Goal: Navigation & Orientation: Find specific page/section

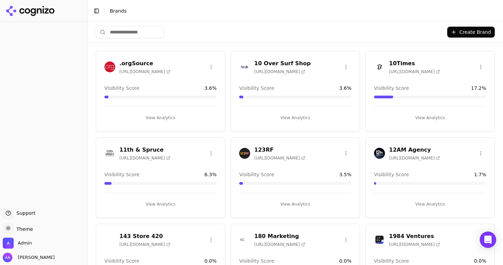
click at [135, 35] on input "search" at bounding box center [130, 32] width 68 height 12
click at [135, 32] on input "search" at bounding box center [130, 32] width 68 height 12
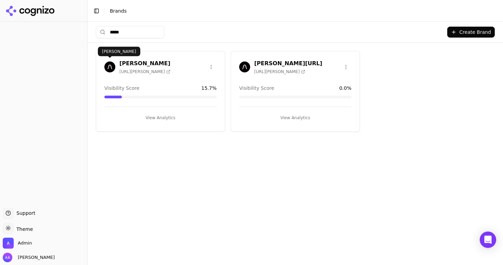
type input "*****"
click at [113, 63] on img at bounding box center [109, 67] width 11 height 11
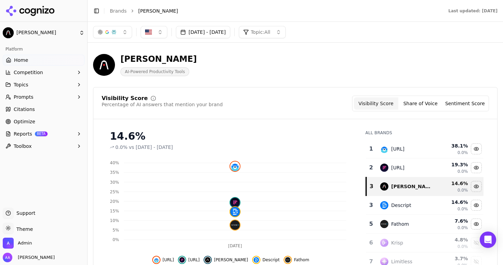
click at [210, 36] on button "Sep 14, 2025 - Oct 14, 2025" at bounding box center [203, 32] width 54 height 12
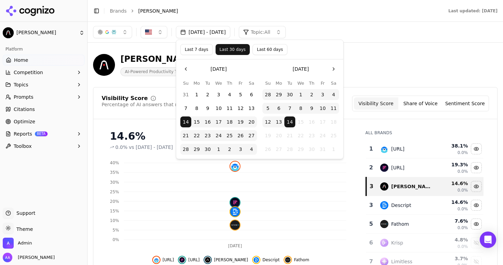
click at [263, 52] on button "Last 60 days" at bounding box center [269, 49] width 35 height 11
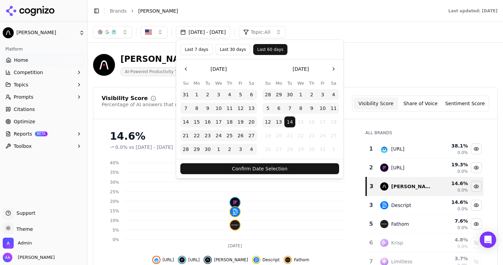
click at [246, 171] on button "Confirm Date Selection" at bounding box center [259, 169] width 159 height 11
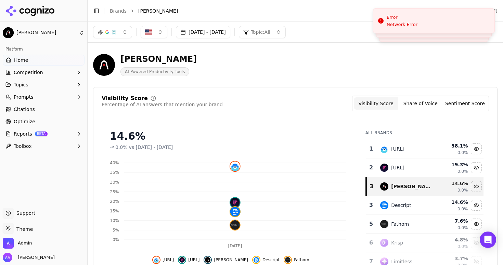
click at [51, 59] on link "Home" at bounding box center [44, 60] width 82 height 11
click at [40, 10] on icon at bounding box center [30, 11] width 50 height 10
click at [117, 12] on html "[PERSON_NAME] Platform Home Competition Topics Prompts Citations Optimize Repor…" at bounding box center [251, 132] width 503 height 265
